Goal: Task Accomplishment & Management: Use online tool/utility

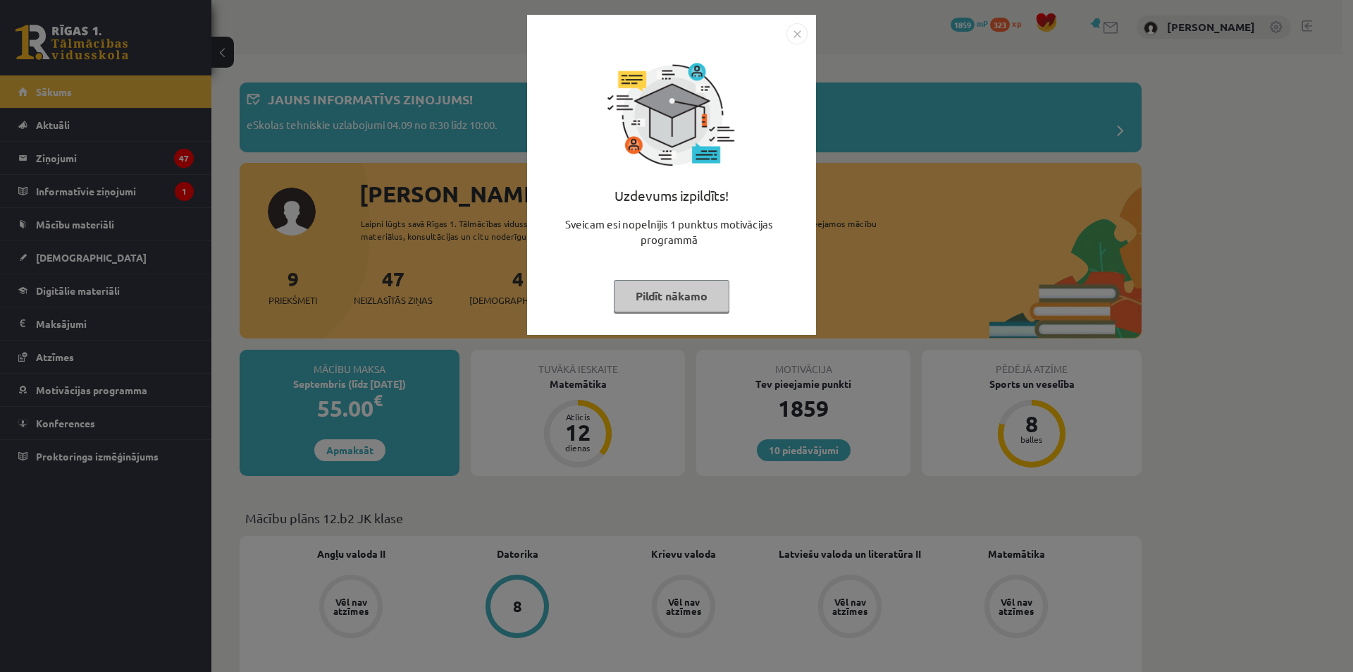
click at [798, 29] on img "Close" at bounding box center [796, 33] width 21 height 21
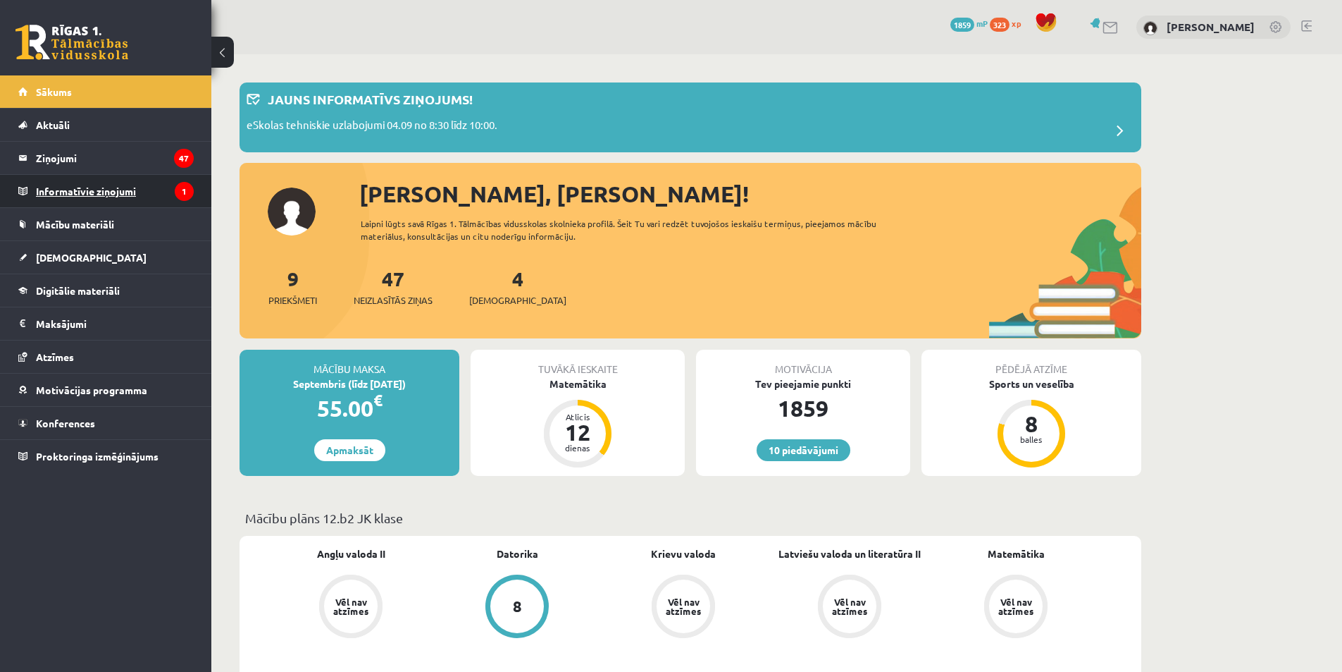
click at [151, 205] on legend "Informatīvie ziņojumi 1" at bounding box center [115, 191] width 158 height 32
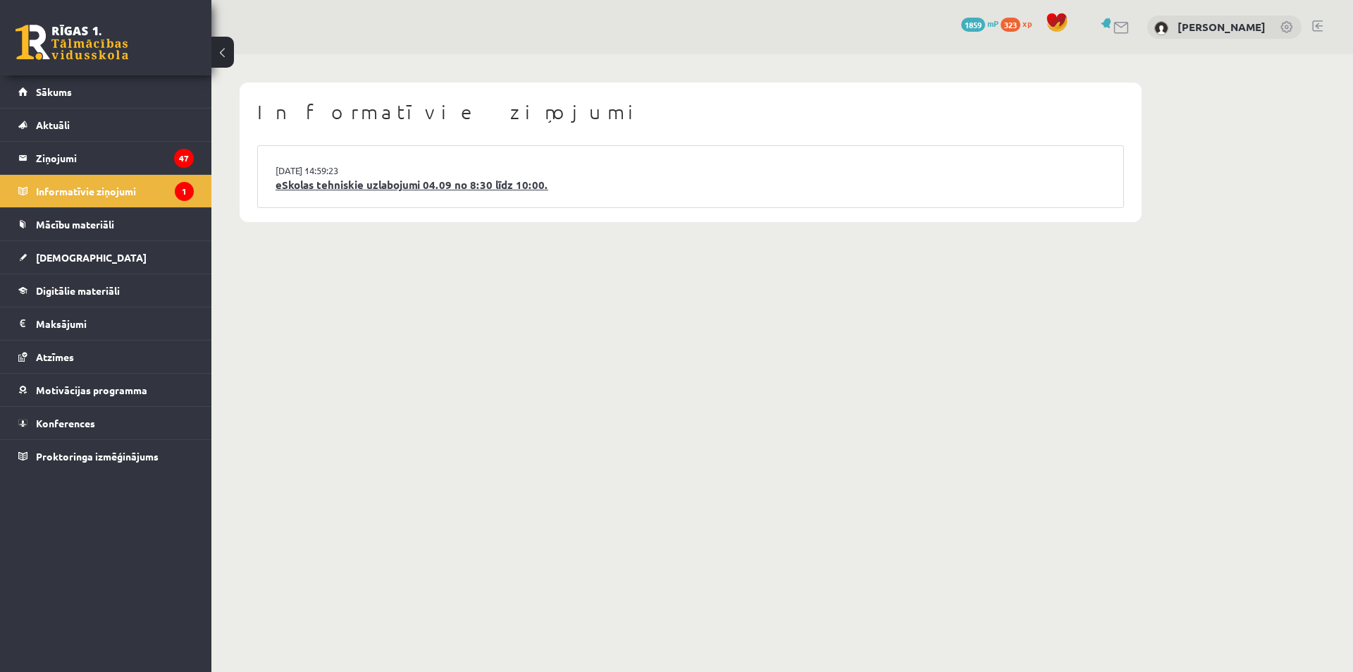
click at [362, 184] on link "eSkolas tehniskie uzlabojumi 04.09 no 8:30 līdz 10:00." at bounding box center [691, 185] width 830 height 16
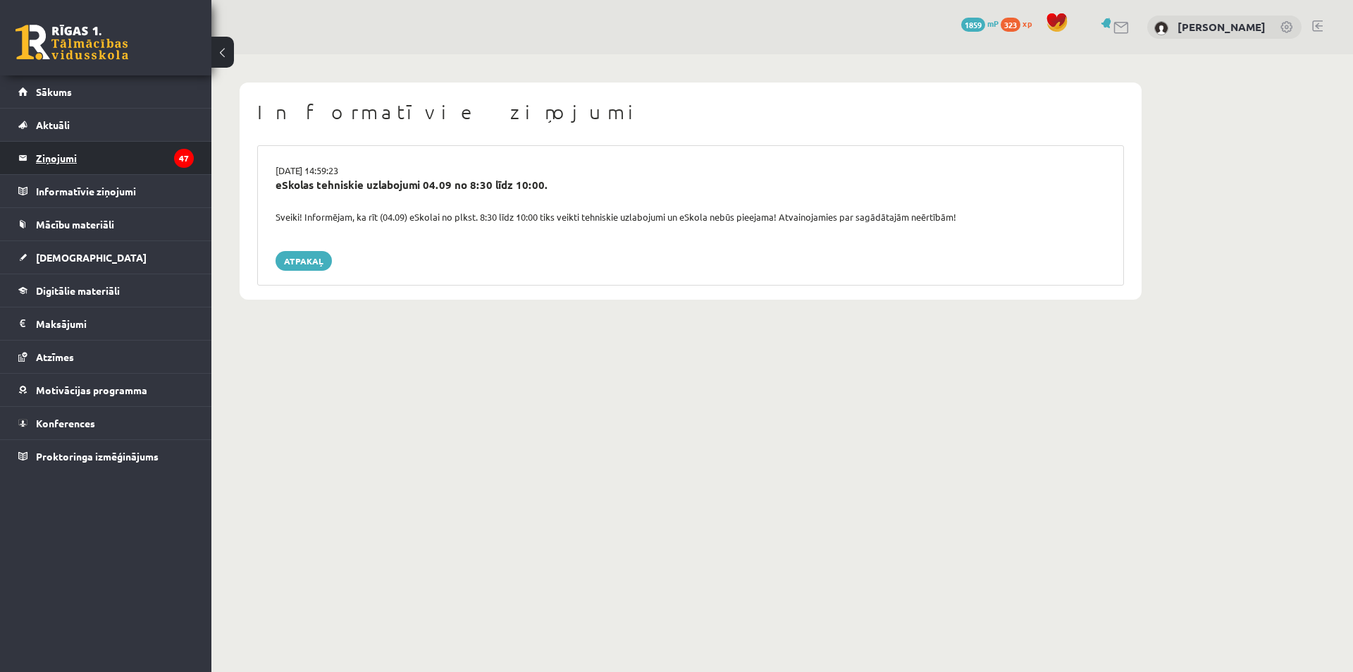
click at [93, 158] on legend "Ziņojumi 47" at bounding box center [115, 158] width 158 height 32
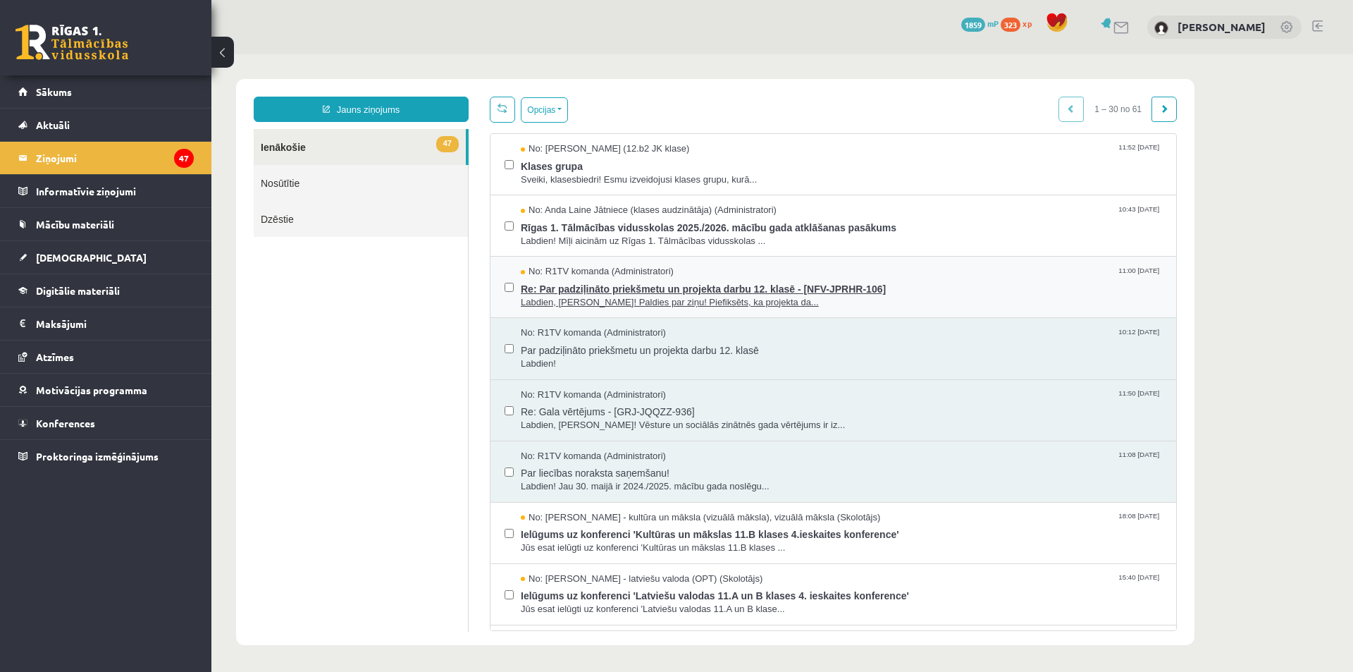
click at [946, 293] on span "Re: Par padziļināto priekšmetu un projekta darbu 12. klasē - [NFV-JPRHR-106]" at bounding box center [841, 287] width 641 height 18
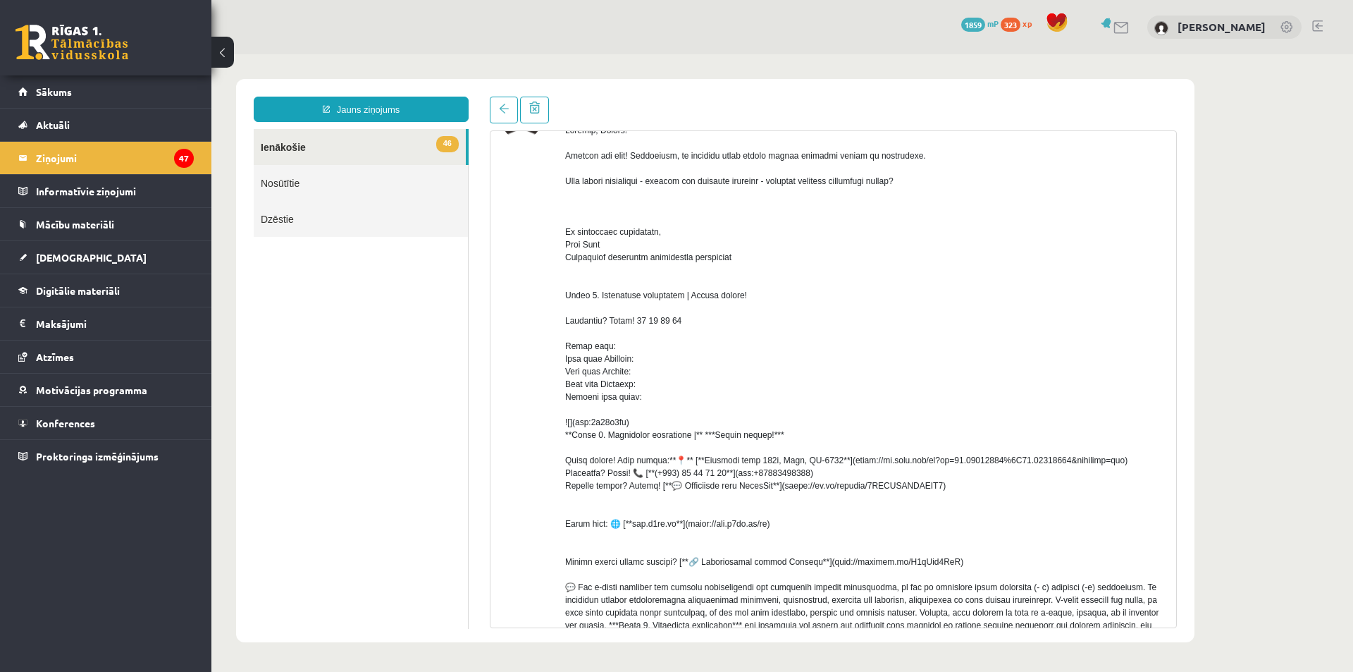
scroll to position [282, 0]
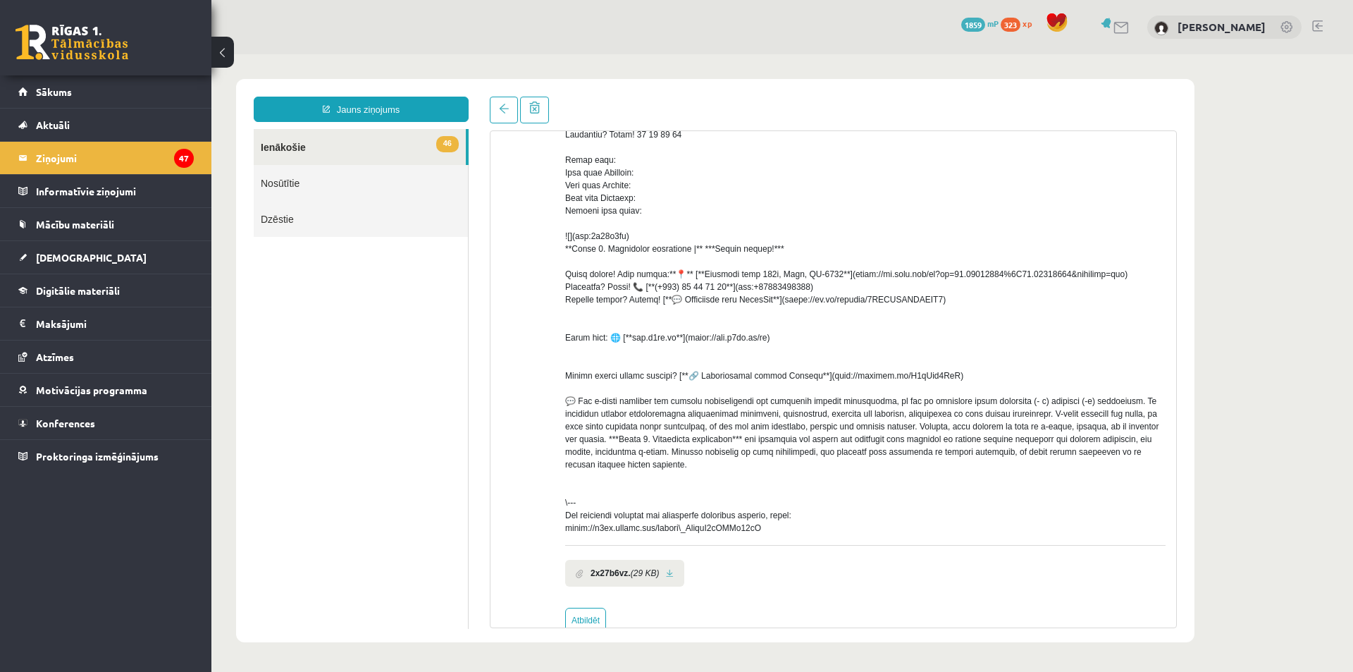
click at [667, 578] on link at bounding box center [670, 573] width 8 height 9
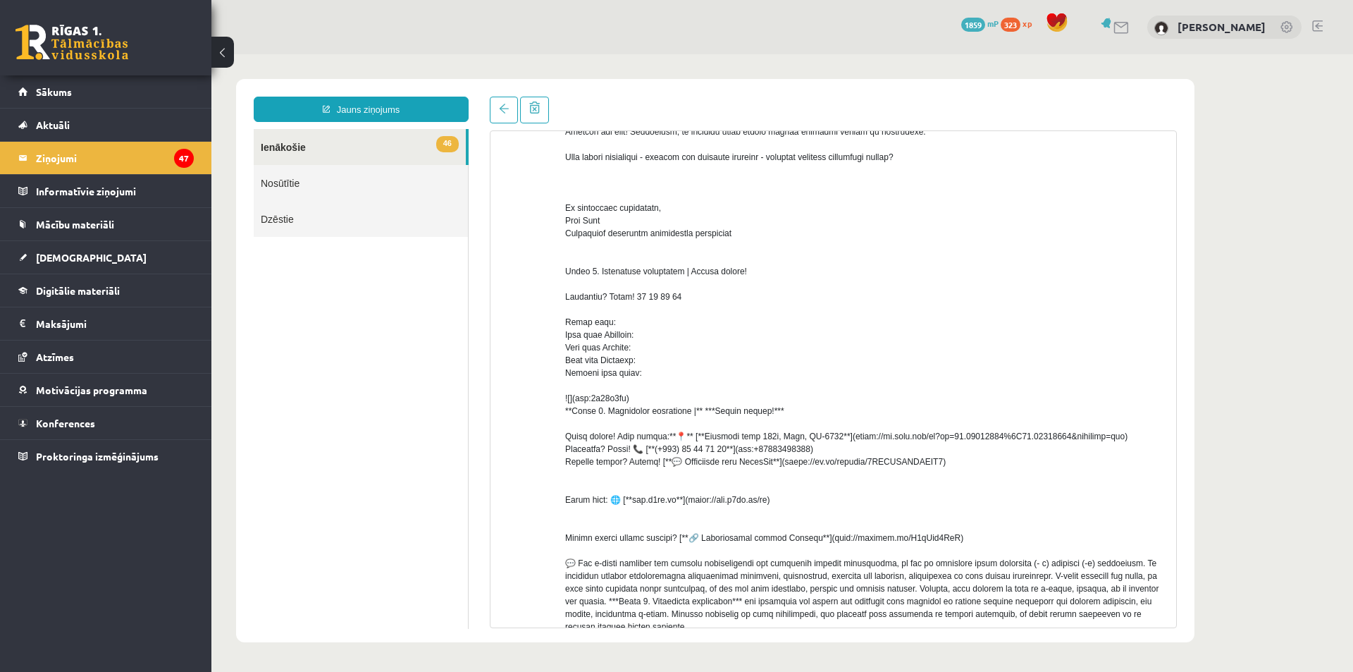
scroll to position [324, 0]
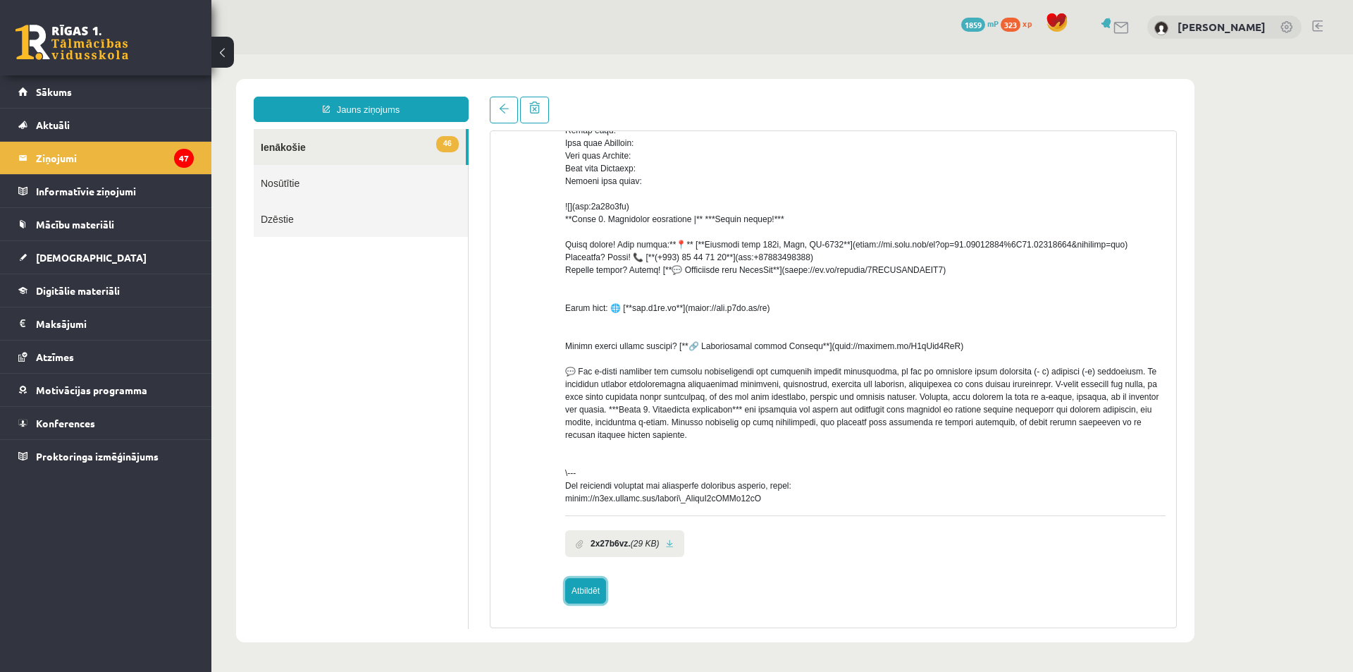
click at [569, 593] on link "Atbildēt" at bounding box center [585, 590] width 41 height 25
type input "**********"
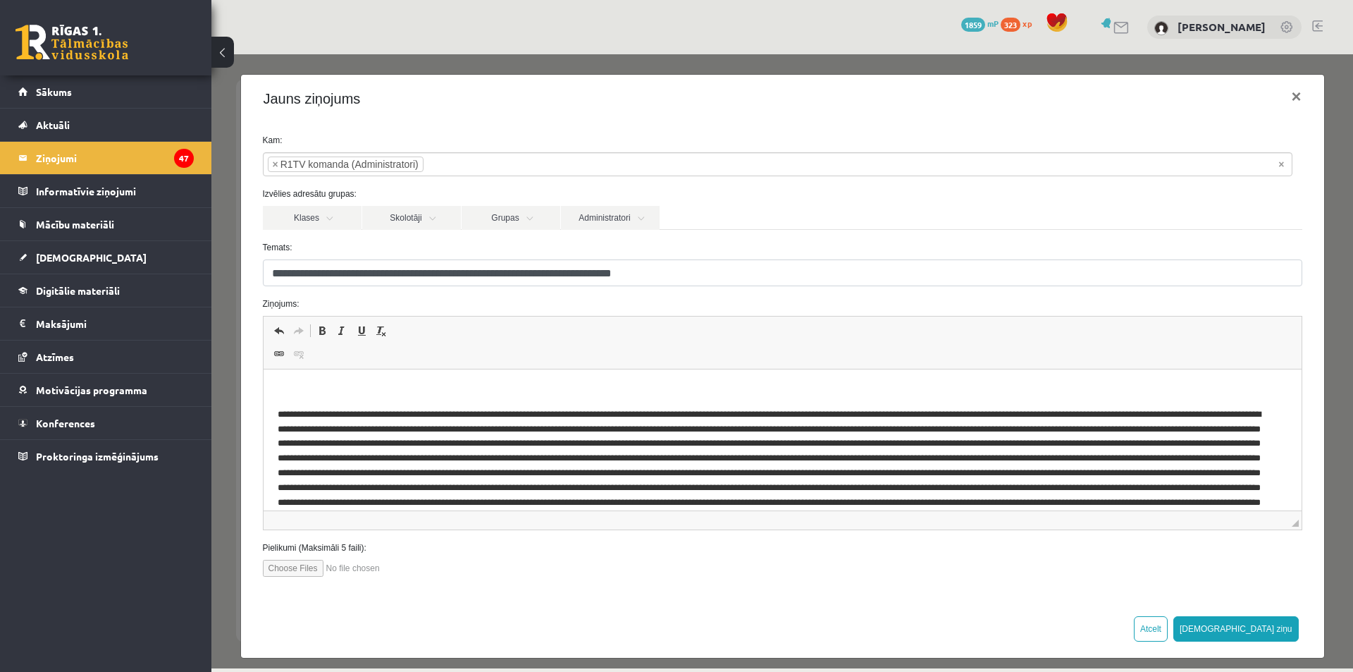
click at [496, 360] on span "Editor toolbars Undo Keyboard shortcut Ctrl+Z Redo Keyboard shortcut Ctrl+Y Bol…" at bounding box center [783, 342] width 1038 height 53
click at [516, 382] on html at bounding box center [782, 461] width 1038 height 184
click at [1271, 625] on button "Sūtīt ziņu" at bounding box center [1235, 628] width 125 height 25
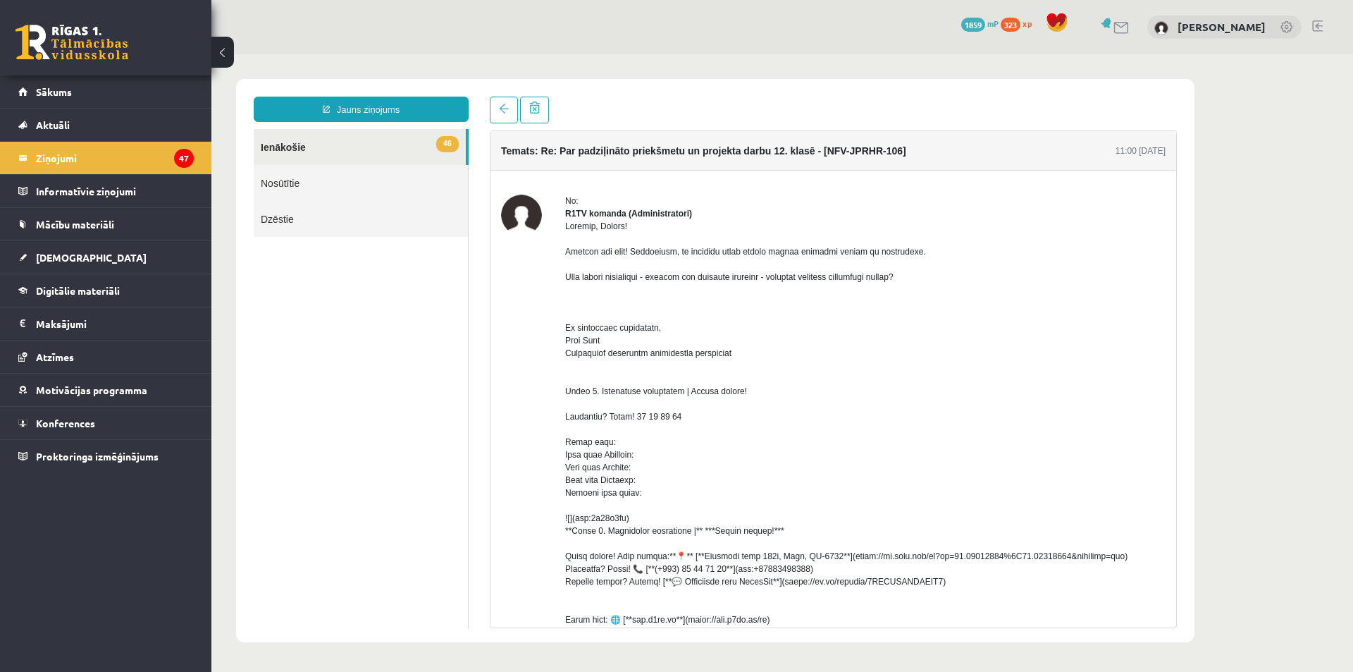
scroll to position [0, 0]
click at [369, 142] on link "46 Ienākošie" at bounding box center [360, 147] width 212 height 36
click at [469, 163] on div "Jauns ziņojums 46 Ienākošie Nosūtītie Dzēstie ** ********* ********* *******" at bounding box center [361, 362] width 236 height 531
click at [418, 147] on link "46 Ienākošie" at bounding box center [360, 147] width 212 height 36
click at [424, 106] on link "Jauns ziņojums" at bounding box center [361, 109] width 215 height 25
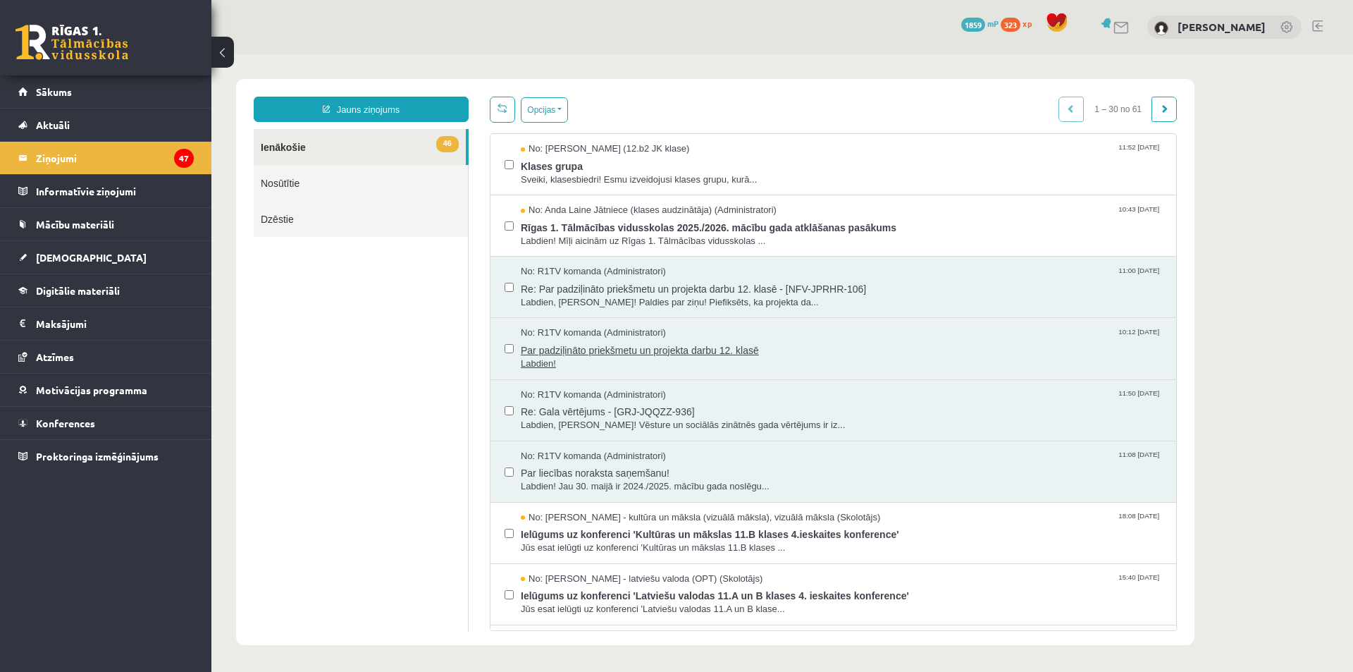
click at [866, 340] on span "Par padziļināto priekšmetu un projekta darbu 12. klasē" at bounding box center [841, 349] width 641 height 18
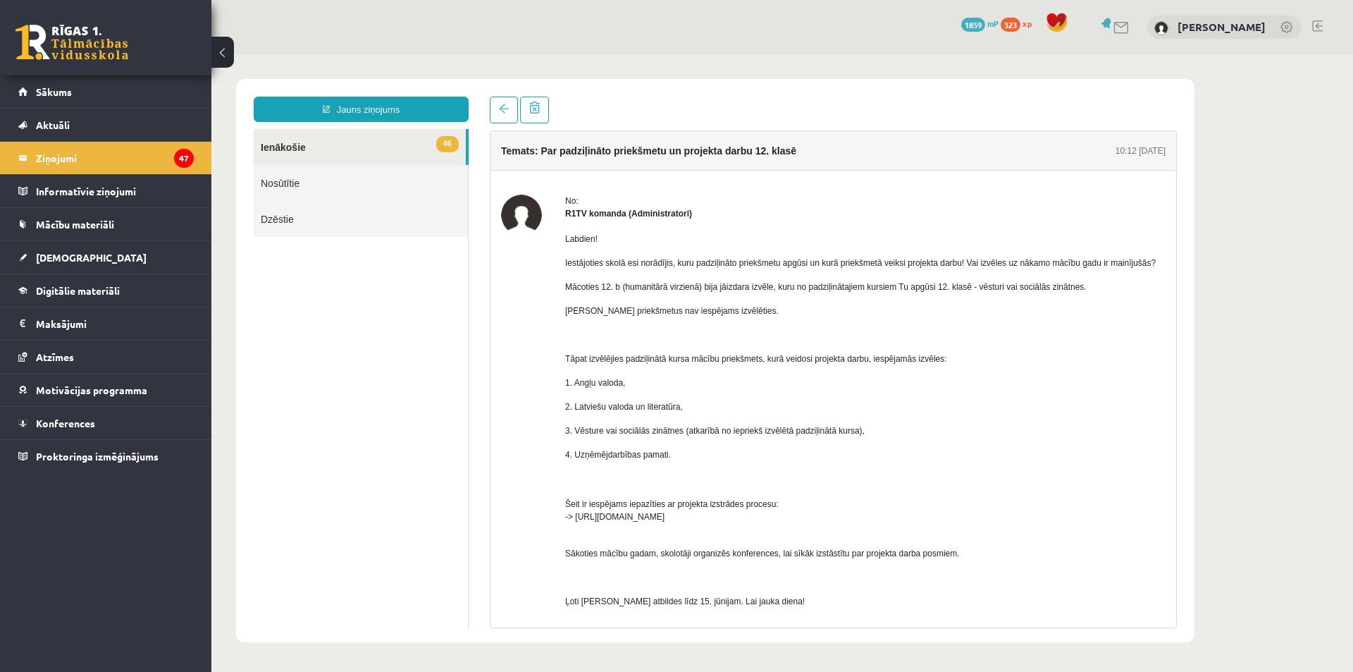
click at [414, 142] on link "46 Ienākošie" at bounding box center [360, 147] width 212 height 36
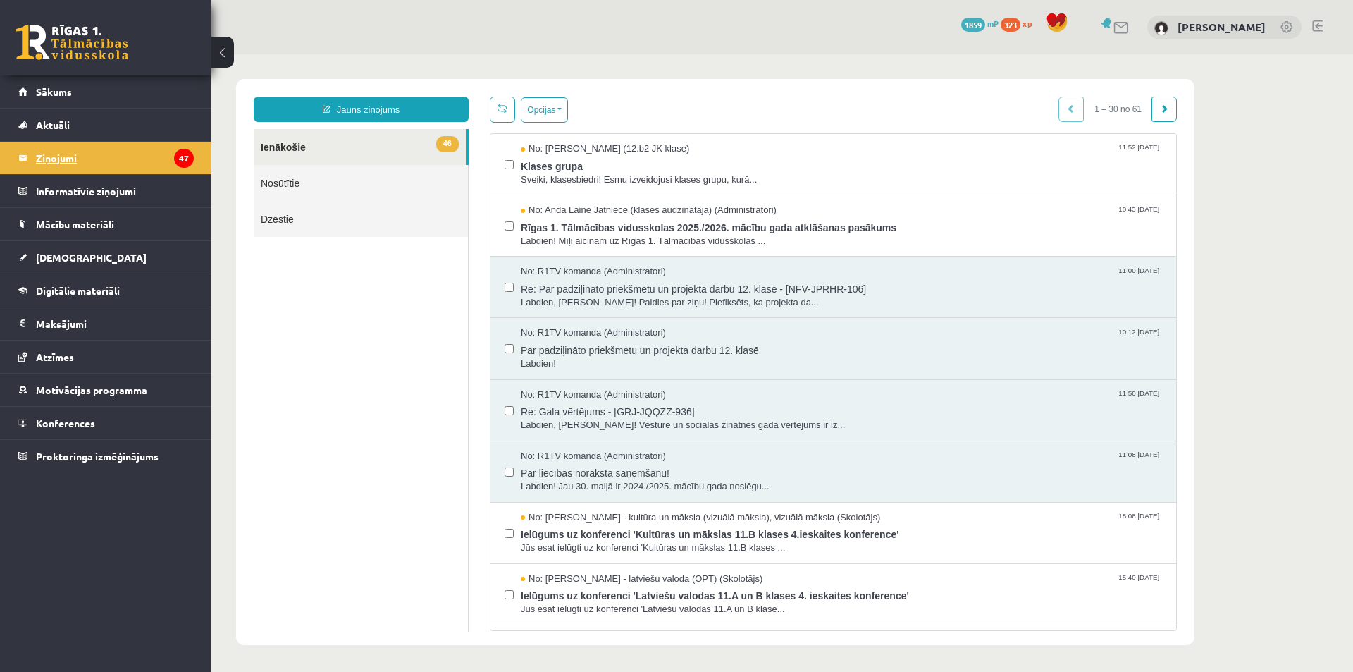
click at [113, 152] on legend "Ziņojumi 47" at bounding box center [115, 158] width 158 height 32
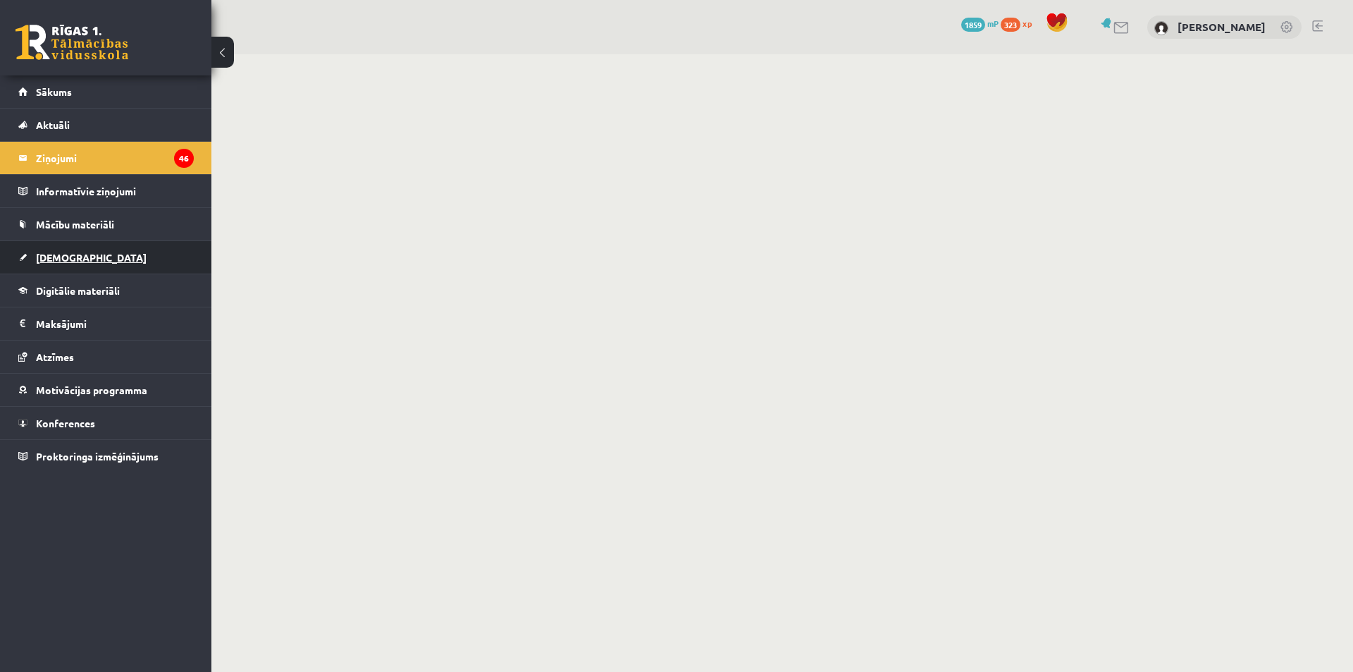
click at [113, 253] on link "[DEMOGRAPHIC_DATA]" at bounding box center [105, 257] width 175 height 32
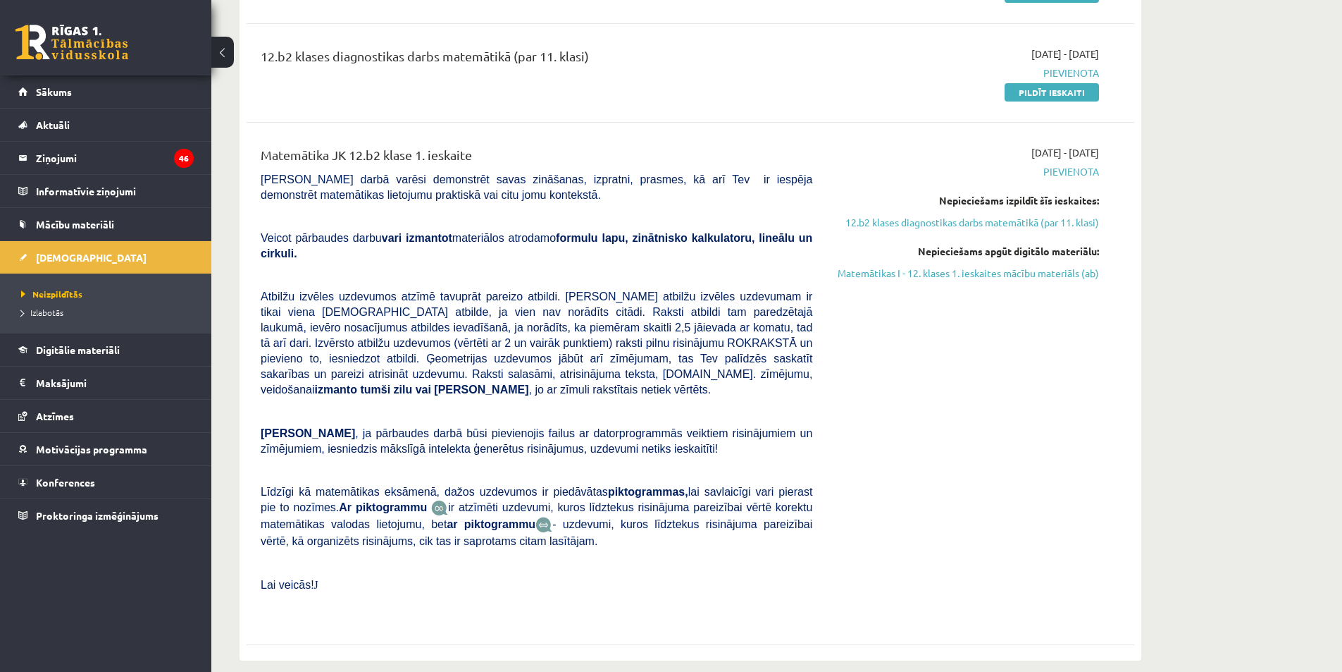
scroll to position [282, 0]
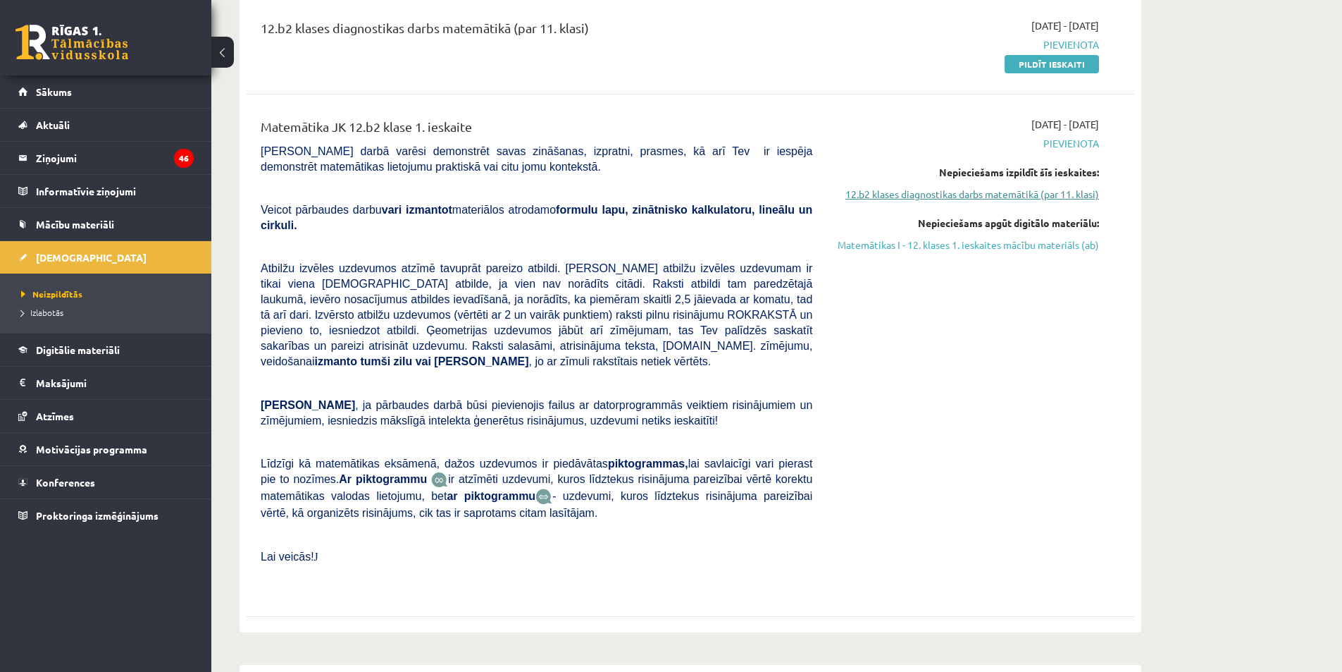
click at [1015, 196] on link "12.b2 klases diagnostikas darbs matemātikā (par 11. klasi)" at bounding box center [967, 194] width 266 height 15
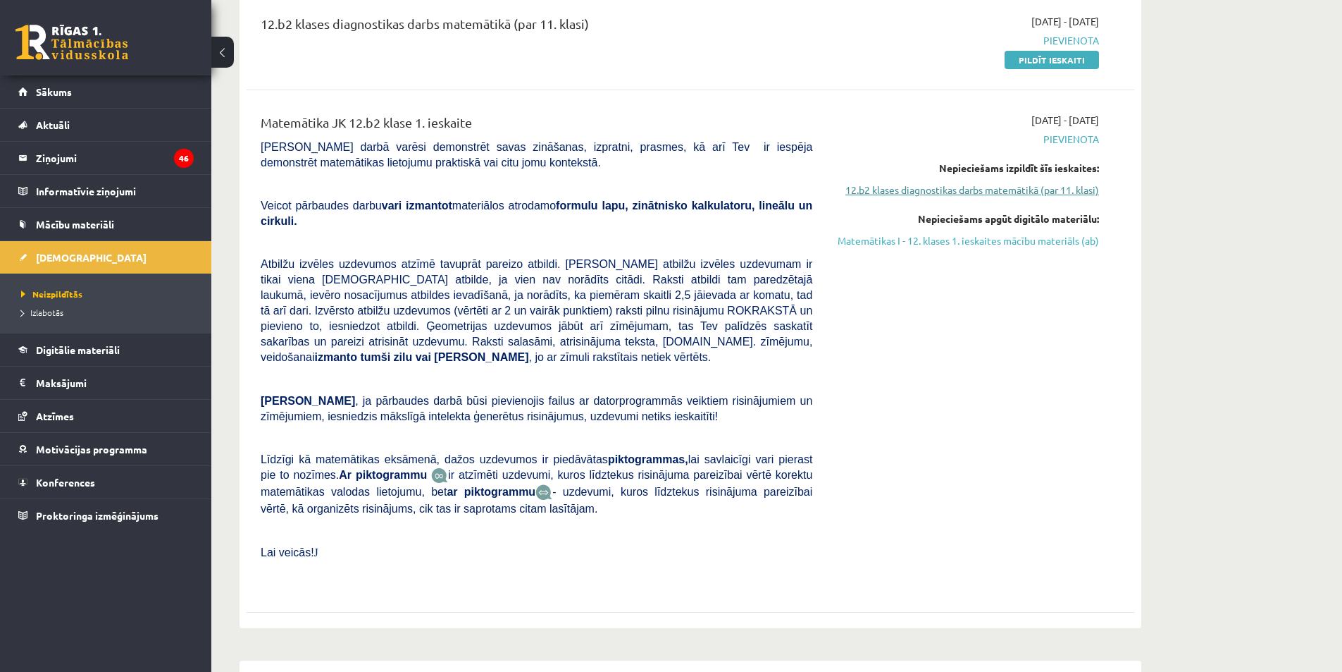
click at [1044, 183] on link "12.b2 klases diagnostikas darbs matemātikā (par 11. klasi)" at bounding box center [967, 190] width 266 height 15
click at [1063, 241] on link "Matemātikas I - 12. klases 1. ieskaites mācību materiāls (ab)" at bounding box center [967, 240] width 266 height 15
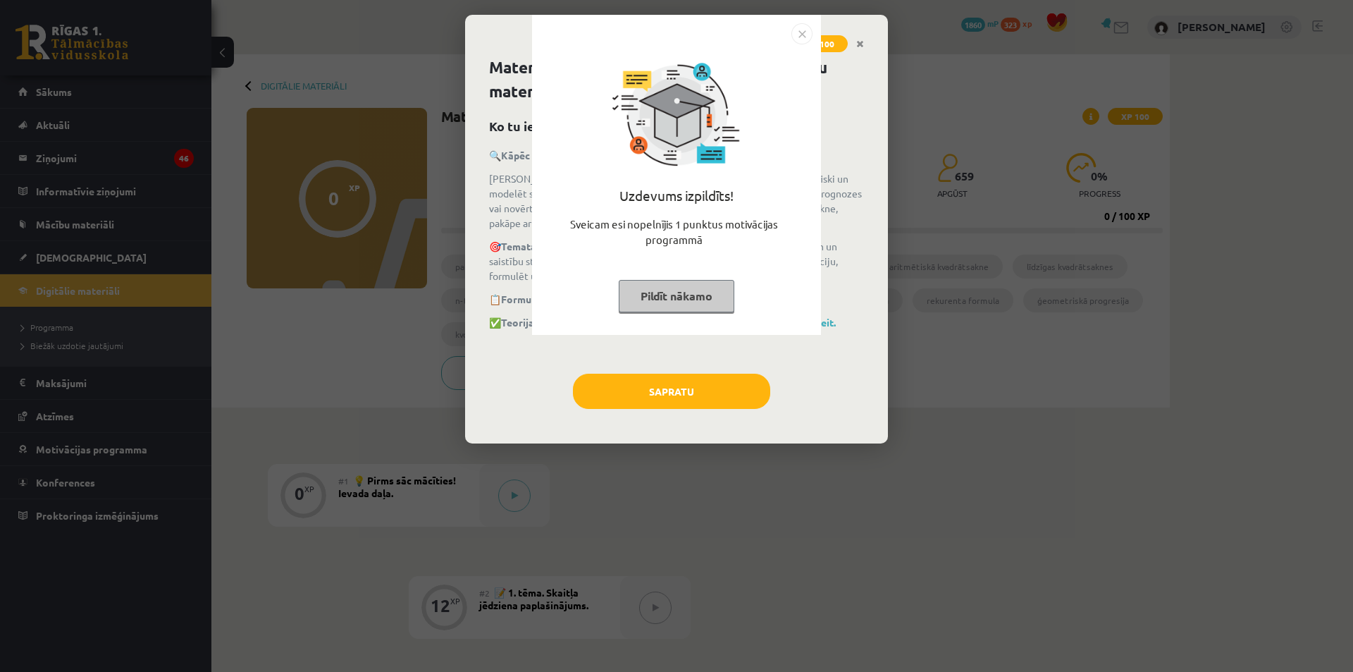
click at [803, 34] on img "Close" at bounding box center [801, 33] width 21 height 21
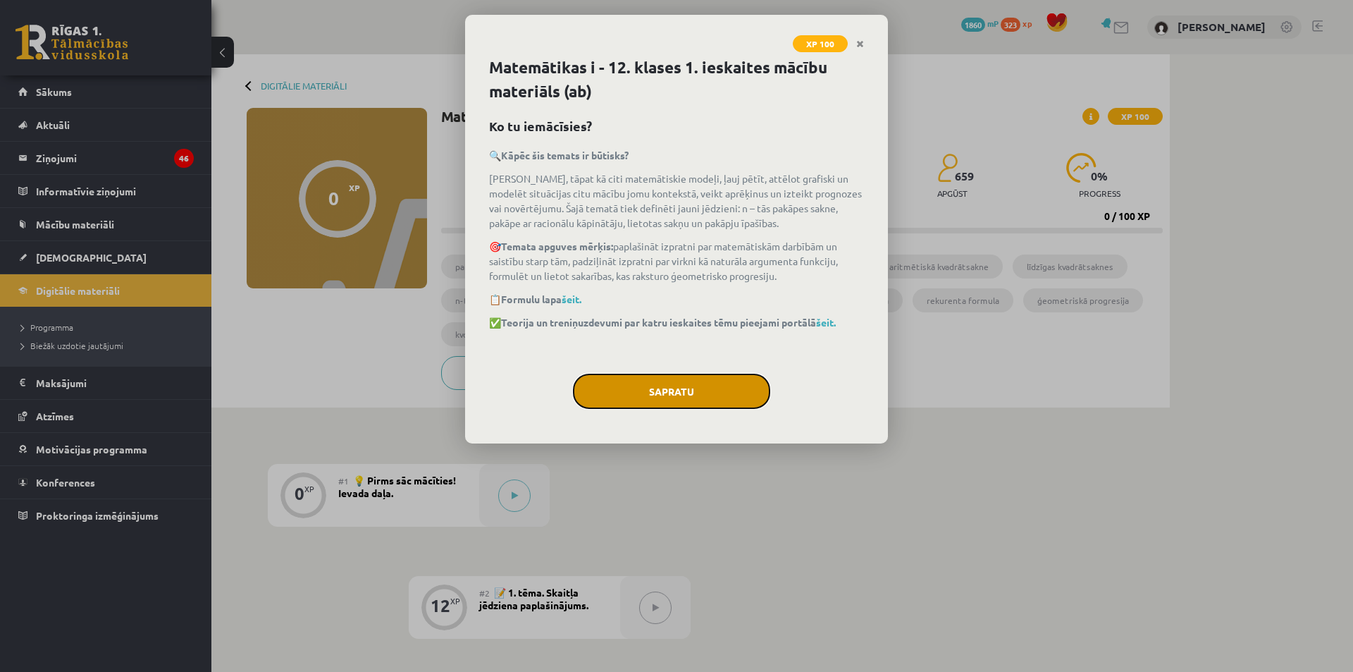
click at [676, 395] on button "Sapratu" at bounding box center [671, 390] width 197 height 35
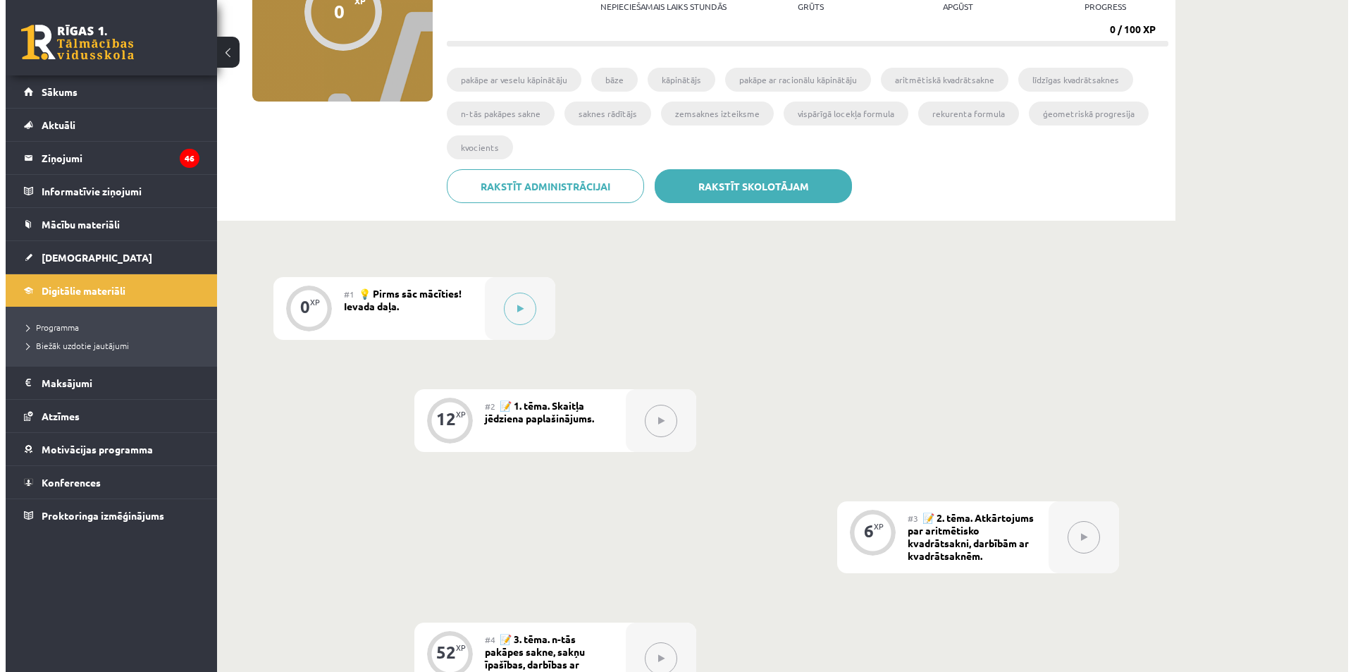
scroll to position [211, 0]
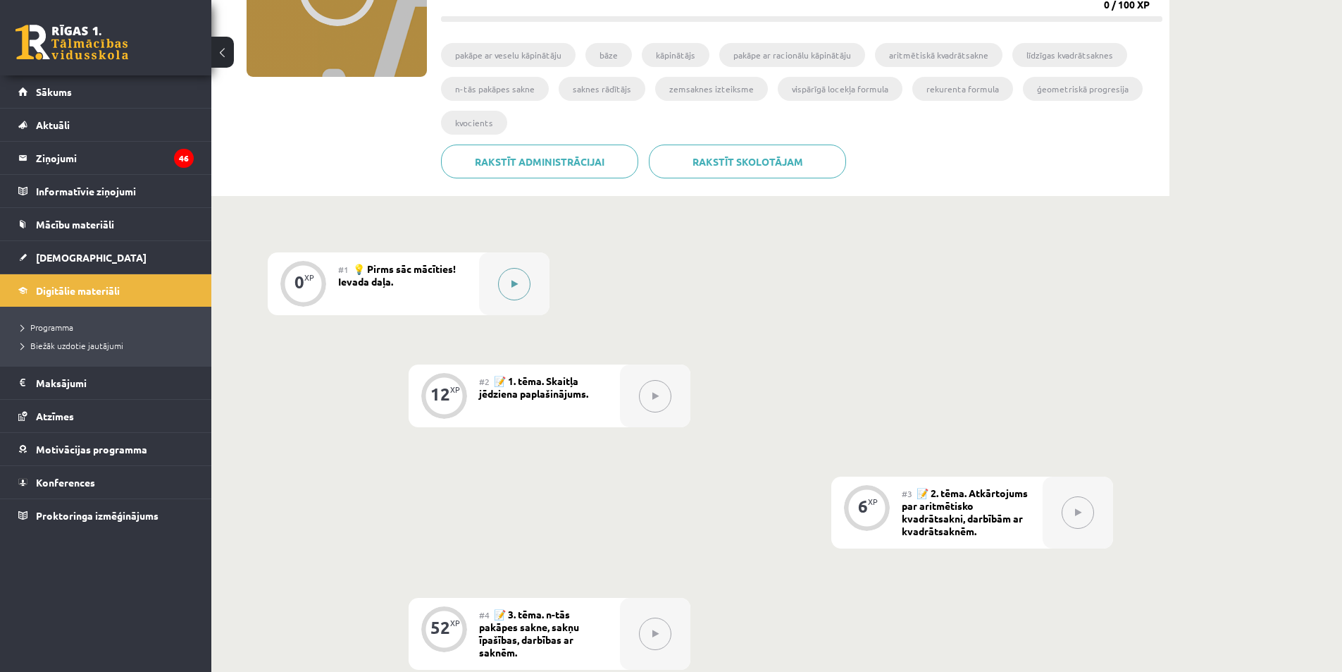
click at [520, 278] on button at bounding box center [514, 284] width 32 height 32
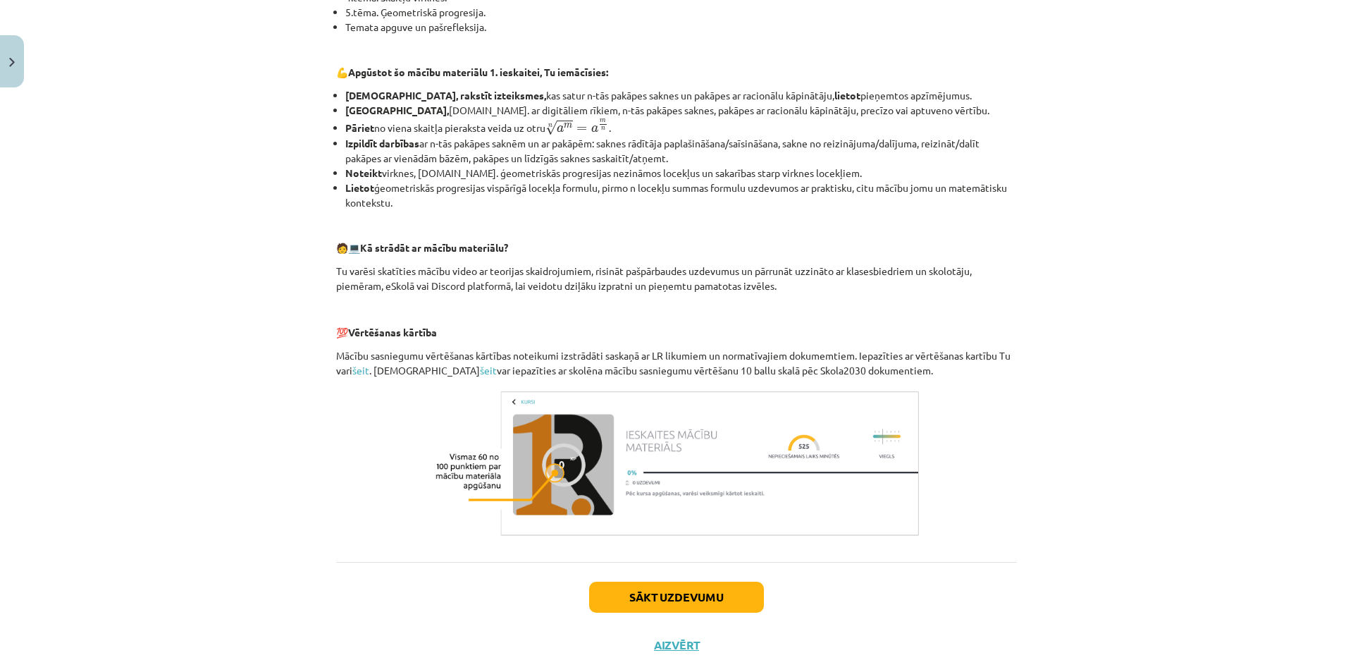
scroll to position [462, 0]
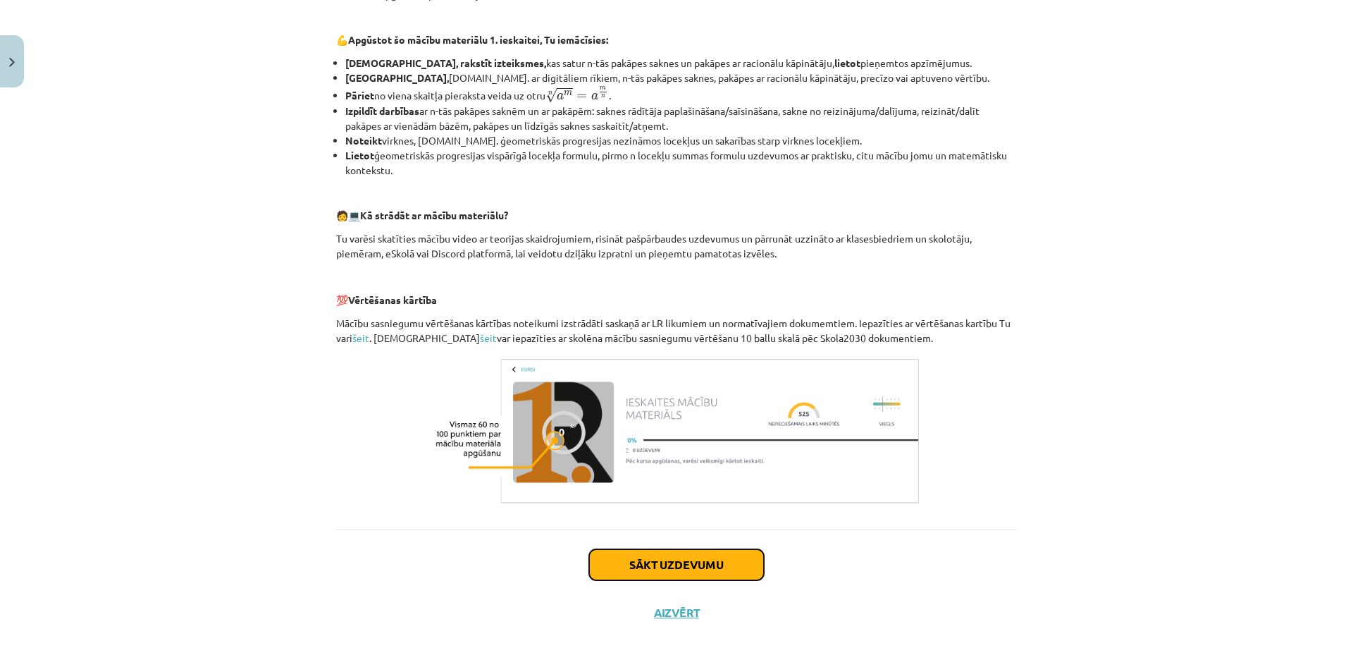
click at [703, 567] on button "Sākt uzdevumu" at bounding box center [676, 564] width 175 height 31
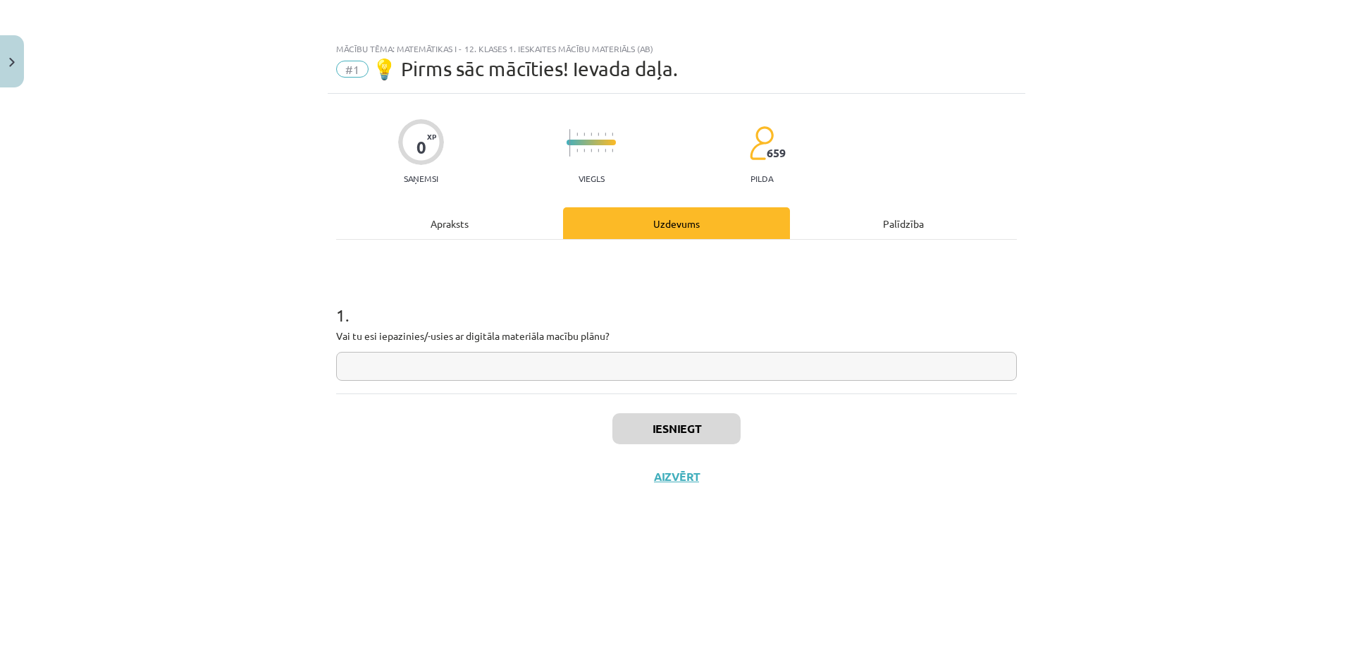
click at [648, 366] on input "text" at bounding box center [676, 366] width 681 height 29
click at [465, 238] on div "Apraksts" at bounding box center [449, 223] width 227 height 32
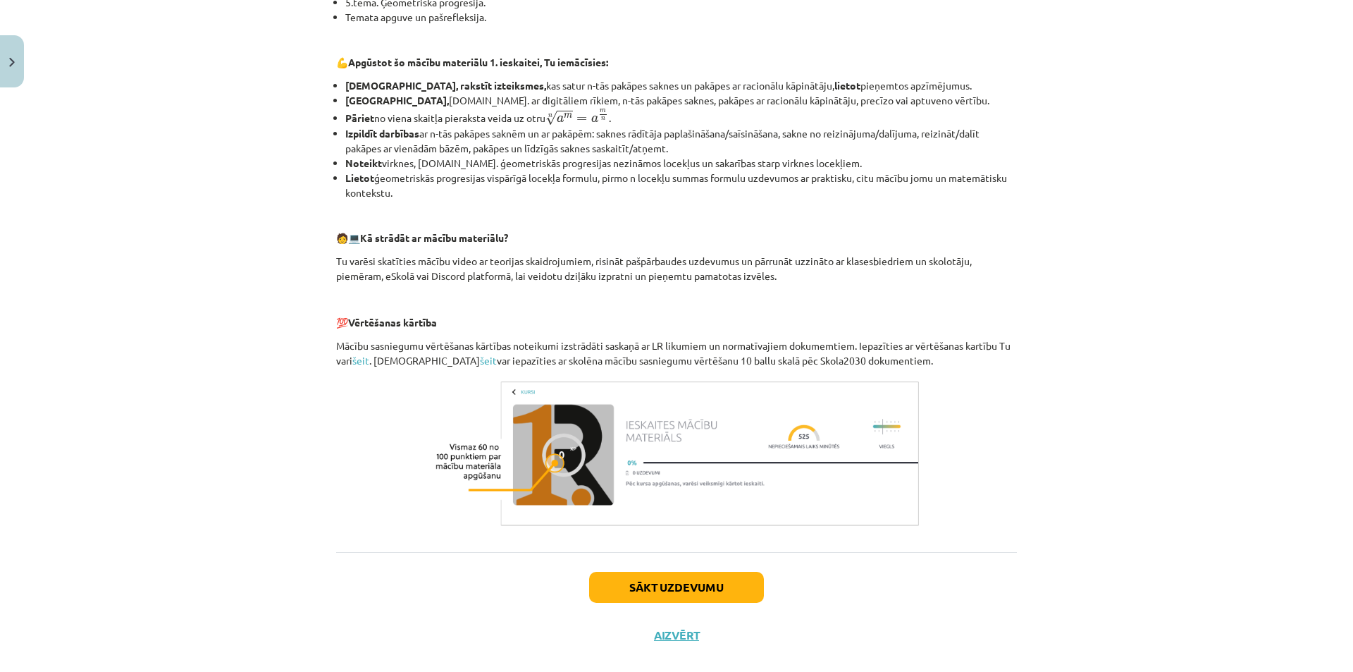
scroll to position [462, 0]
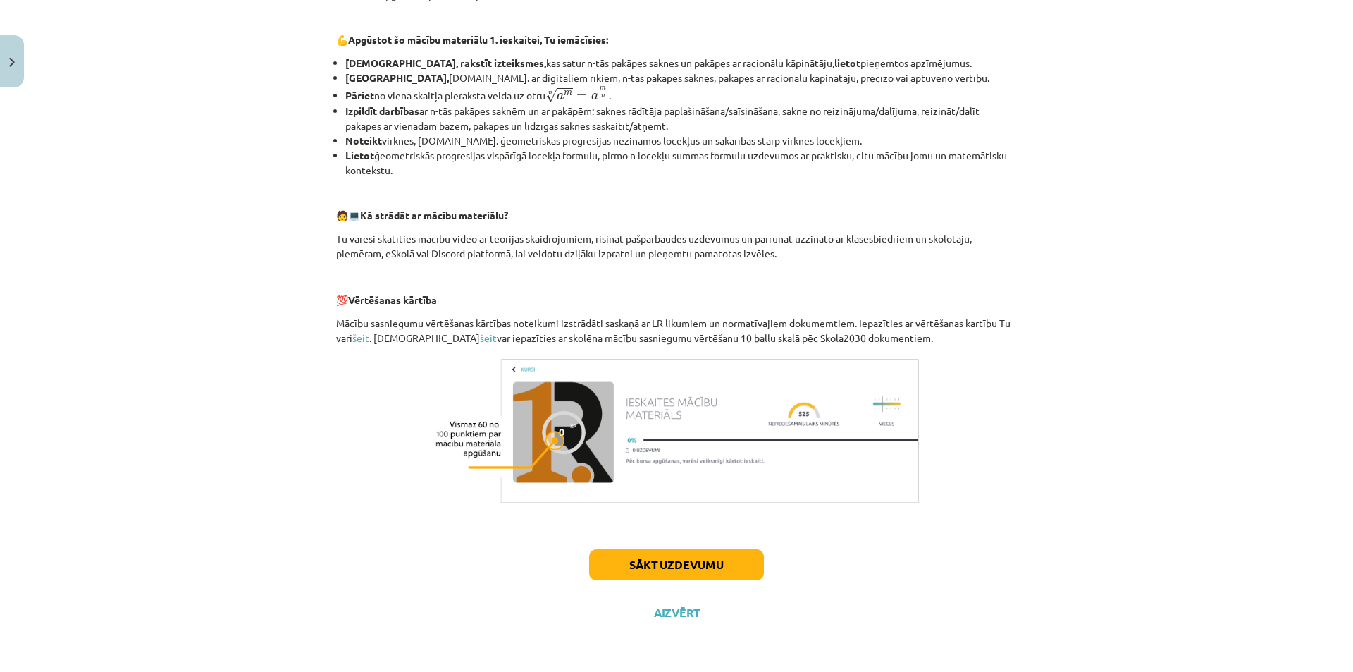
click at [666, 381] on img at bounding box center [676, 431] width 493 height 154
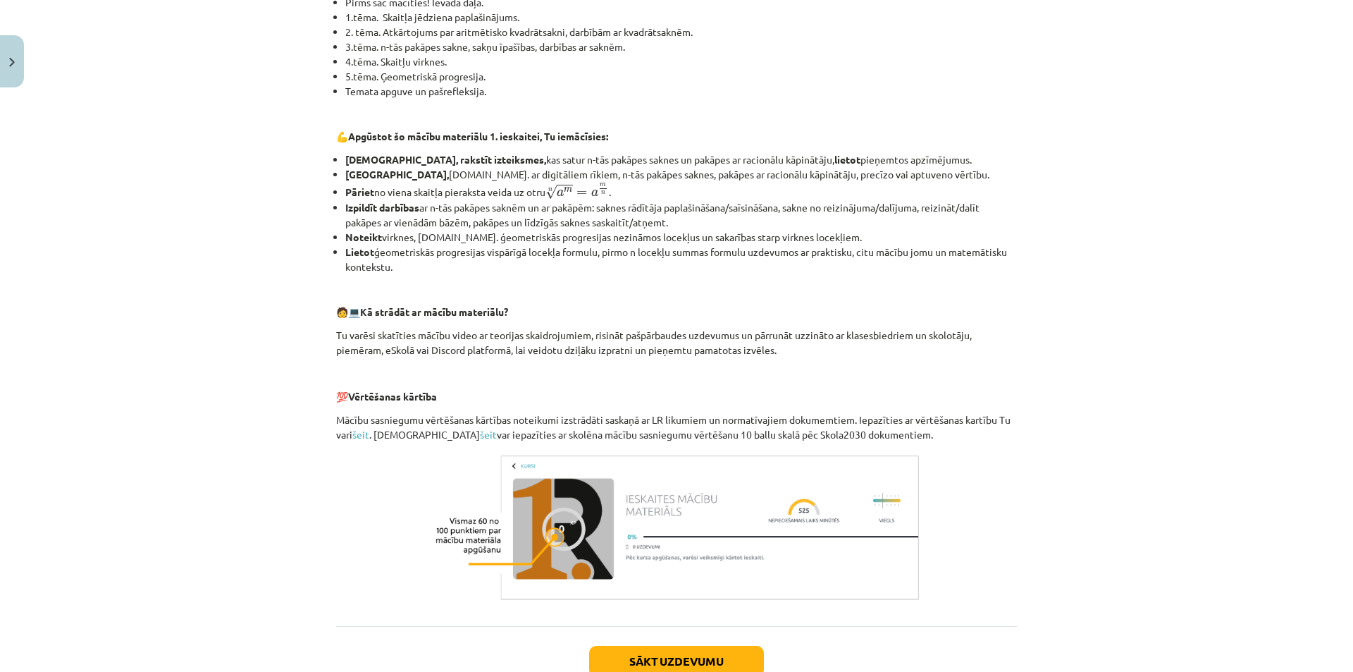
scroll to position [391, 0]
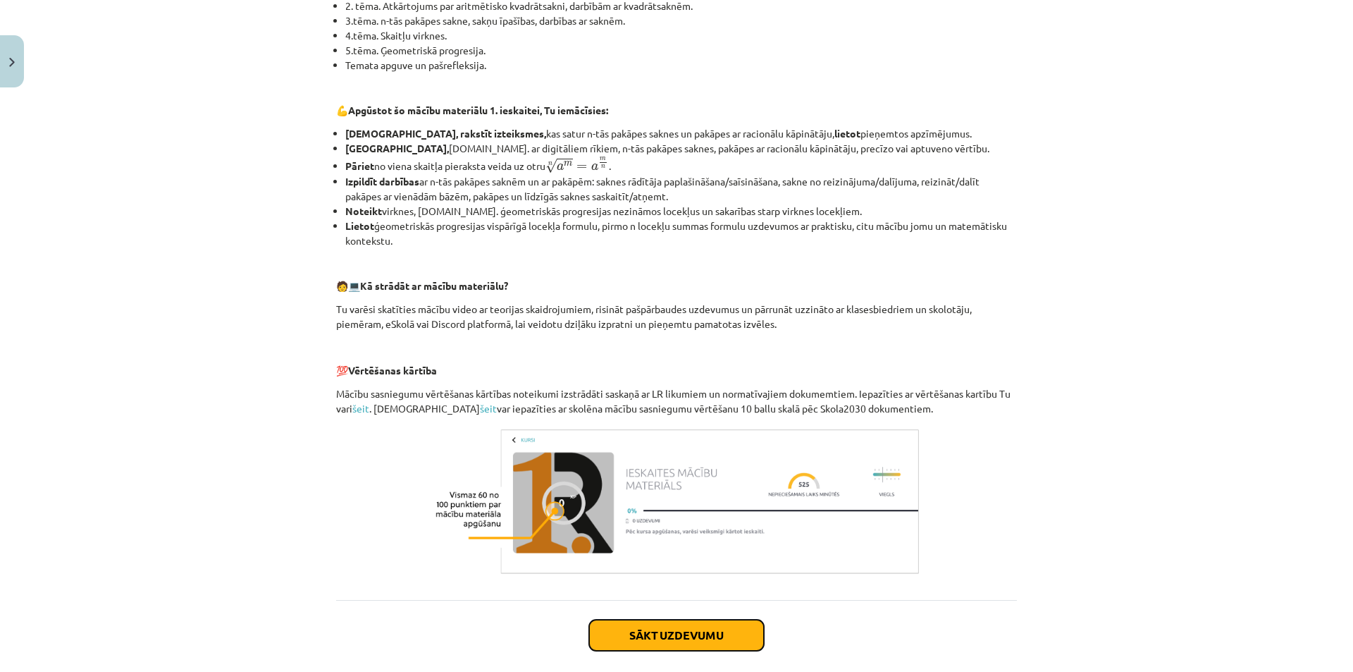
click at [666, 643] on button "Sākt uzdevumu" at bounding box center [676, 634] width 175 height 31
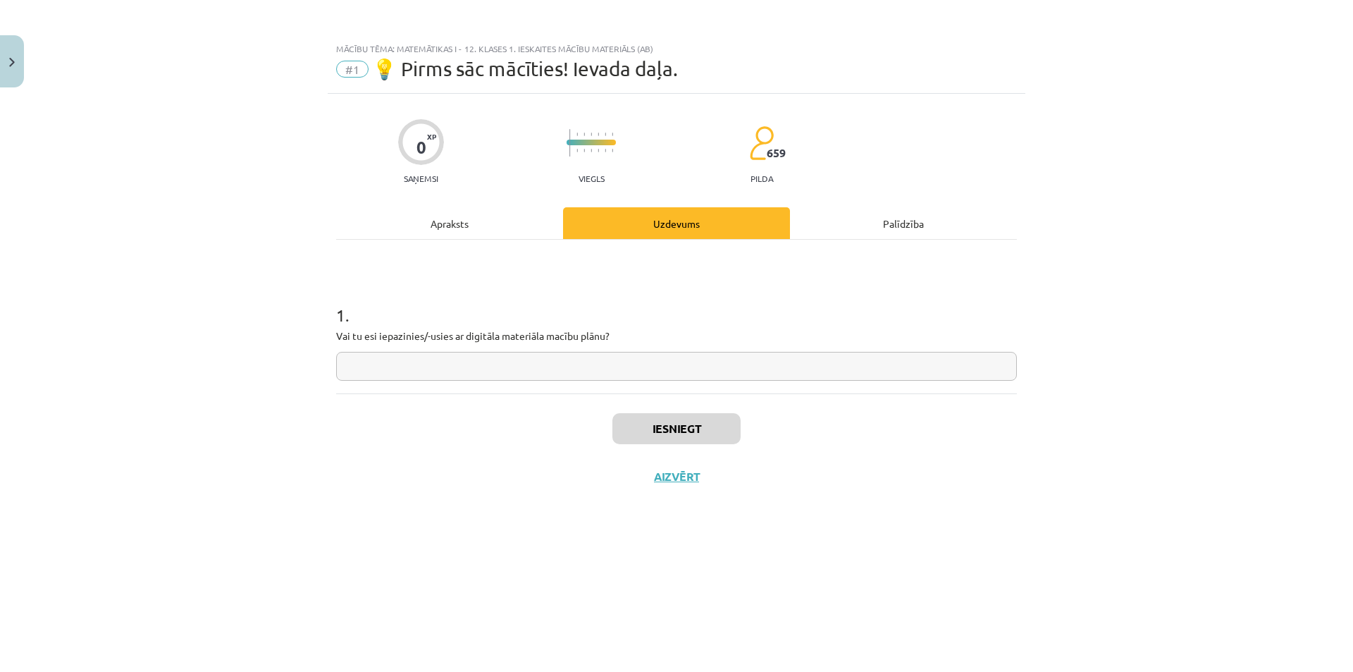
click at [696, 364] on input "text" at bounding box center [676, 366] width 681 height 29
type input "*"
click at [691, 433] on button "Iesniegt" at bounding box center [676, 428] width 128 height 31
click at [721, 490] on button "Nākamā nodarbība" at bounding box center [676, 485] width 138 height 32
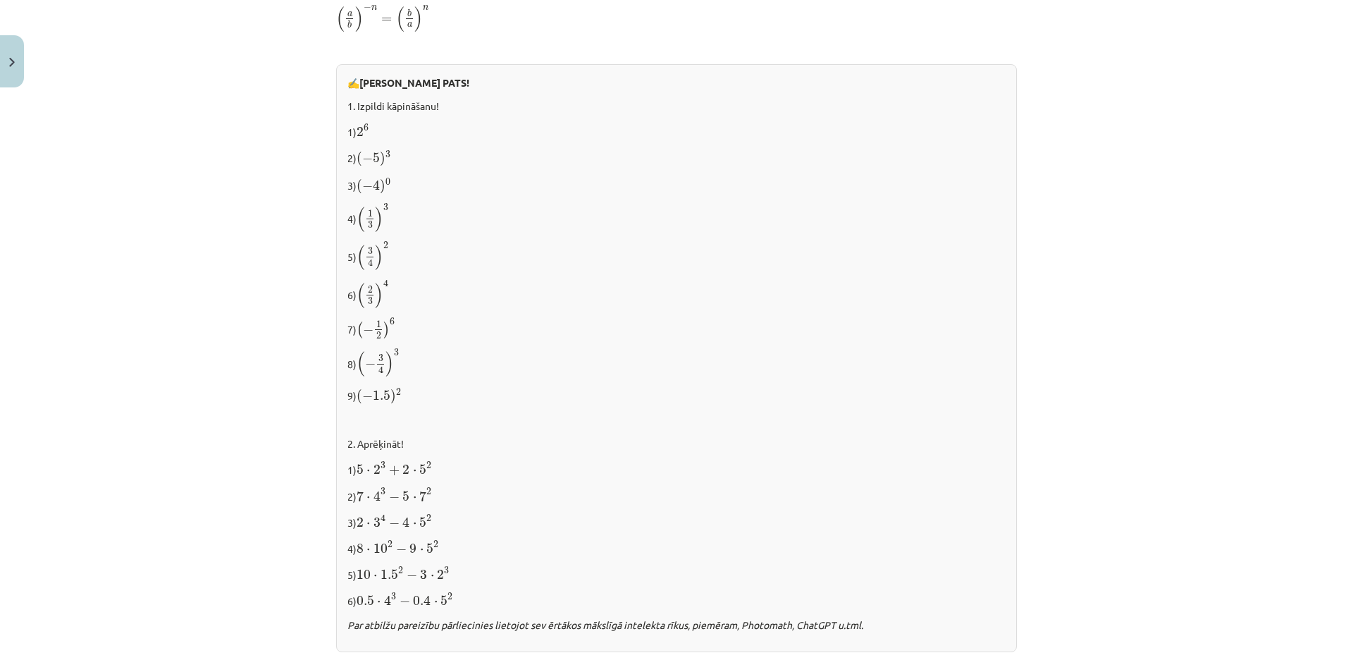
scroll to position [1127, 0]
